Goal: Find specific page/section: Find specific page/section

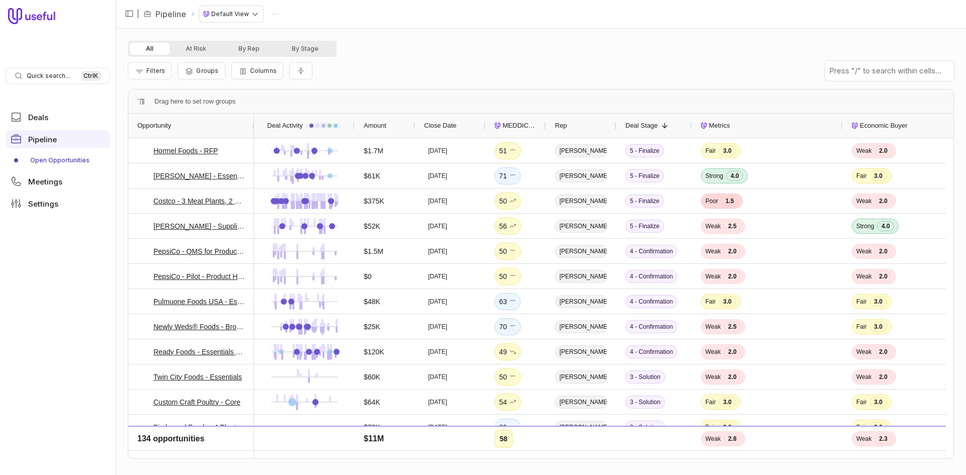
click at [518, 122] on span "MEDDICC Score" at bounding box center [519, 126] width 34 height 12
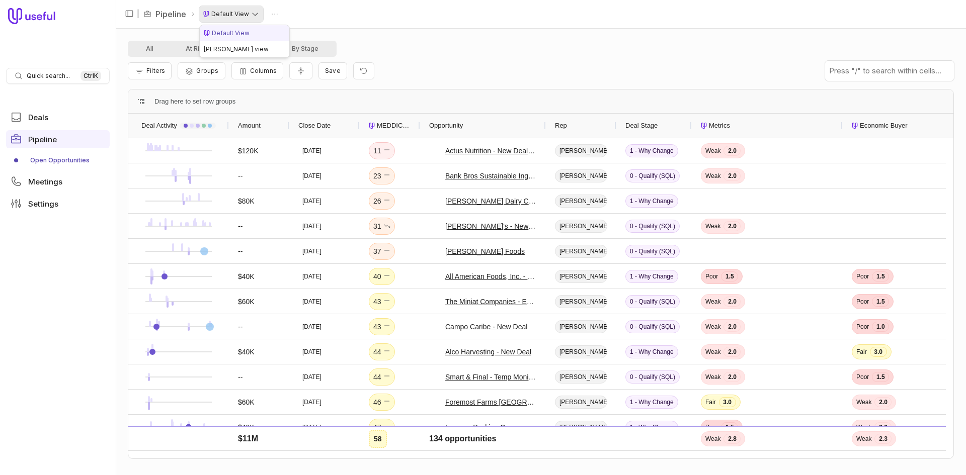
click at [249, 11] on html "Quick search... Ctrl K Deals Pipeline Open Opportunities Meetings Settings | Pi…" at bounding box center [483, 237] width 966 height 475
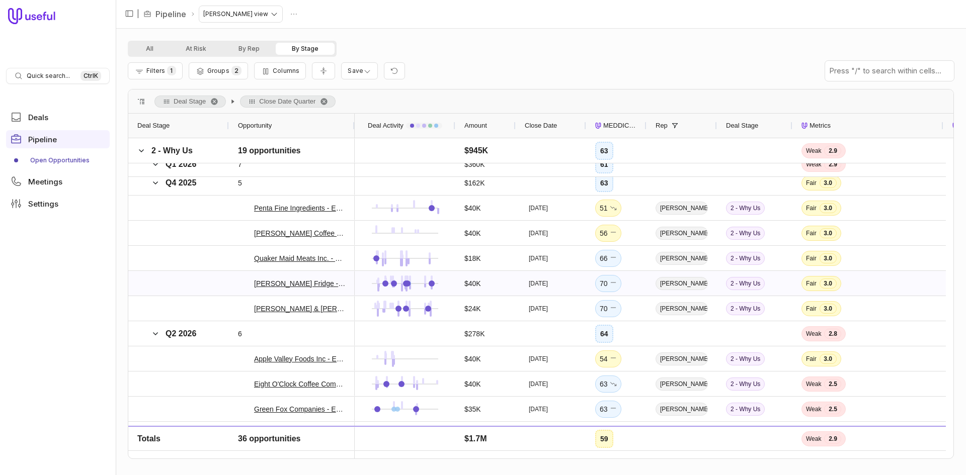
scroll to position [352, 0]
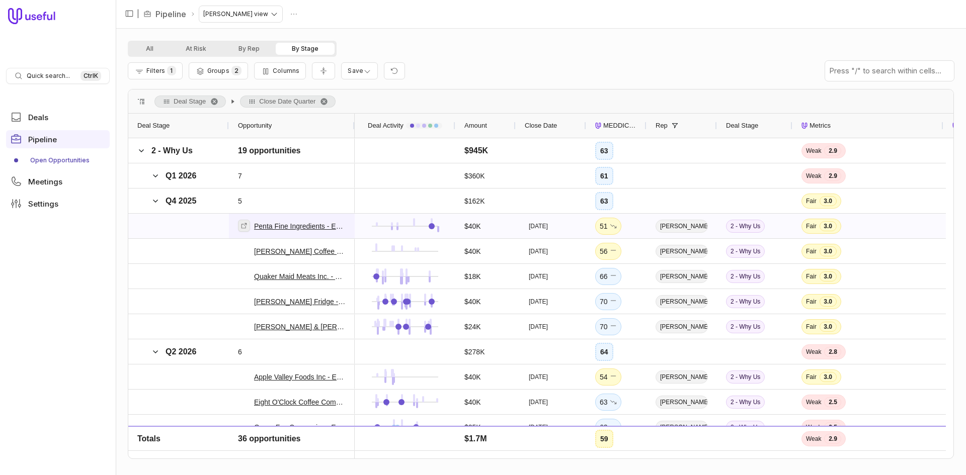
click at [246, 225] on icon at bounding box center [243, 225] width 7 height 7
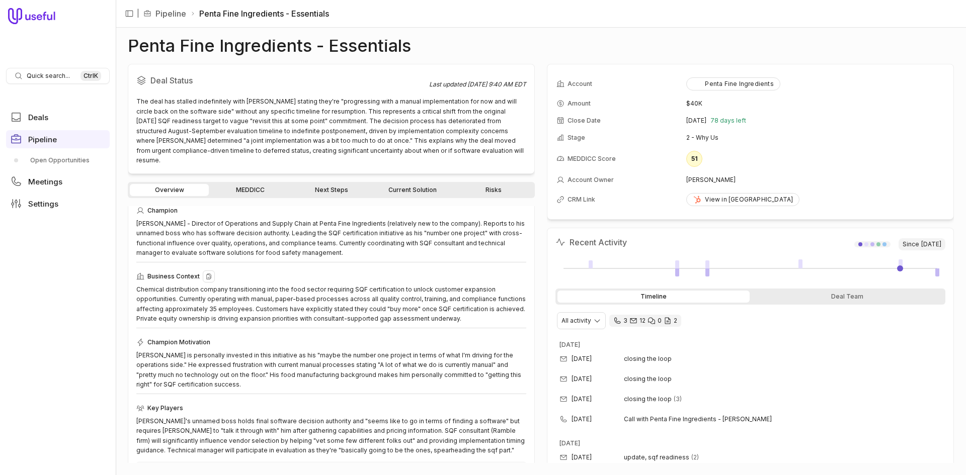
scroll to position [50, 0]
